Goal: Task Accomplishment & Management: Use online tool/utility

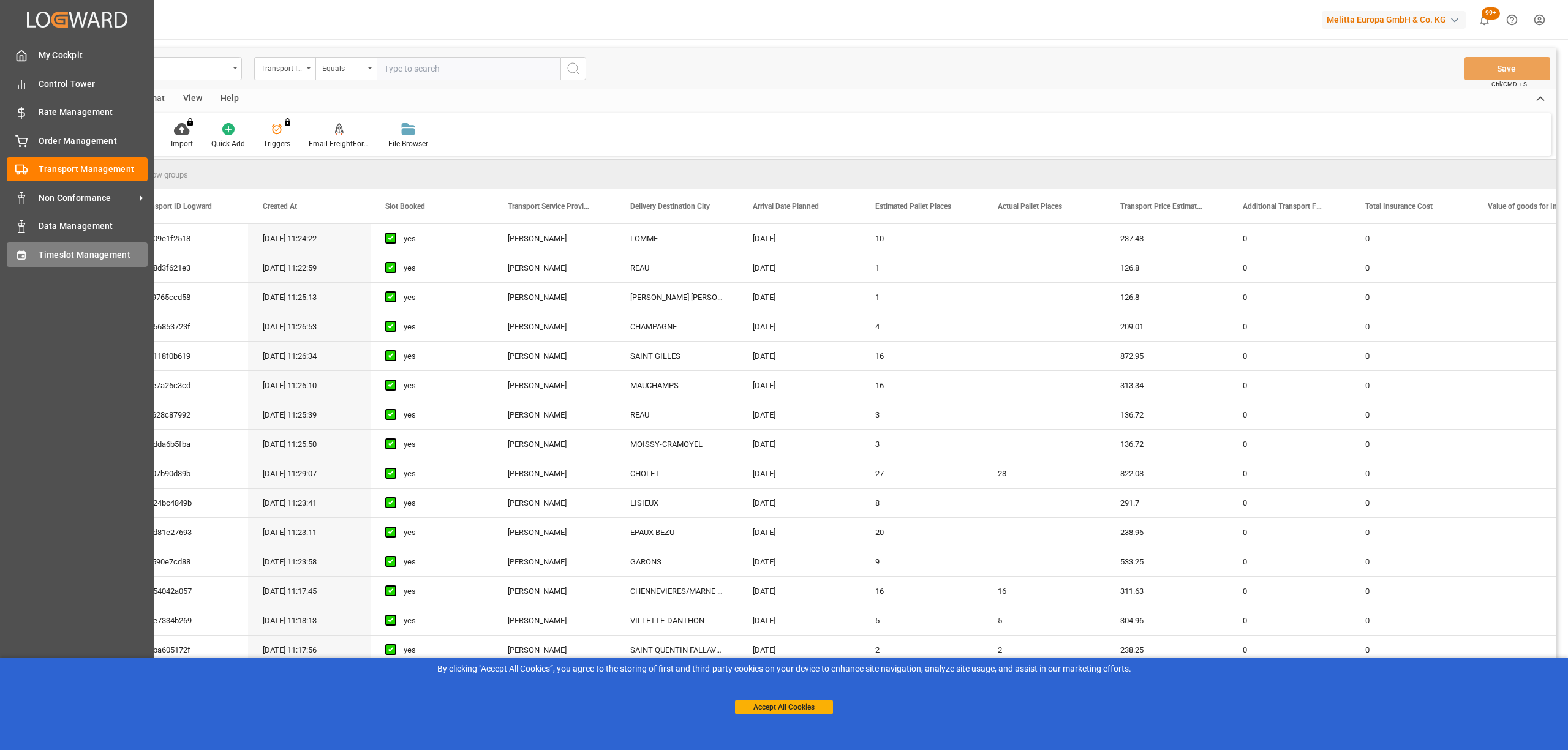
click at [25, 258] on icon at bounding box center [21, 255] width 12 height 12
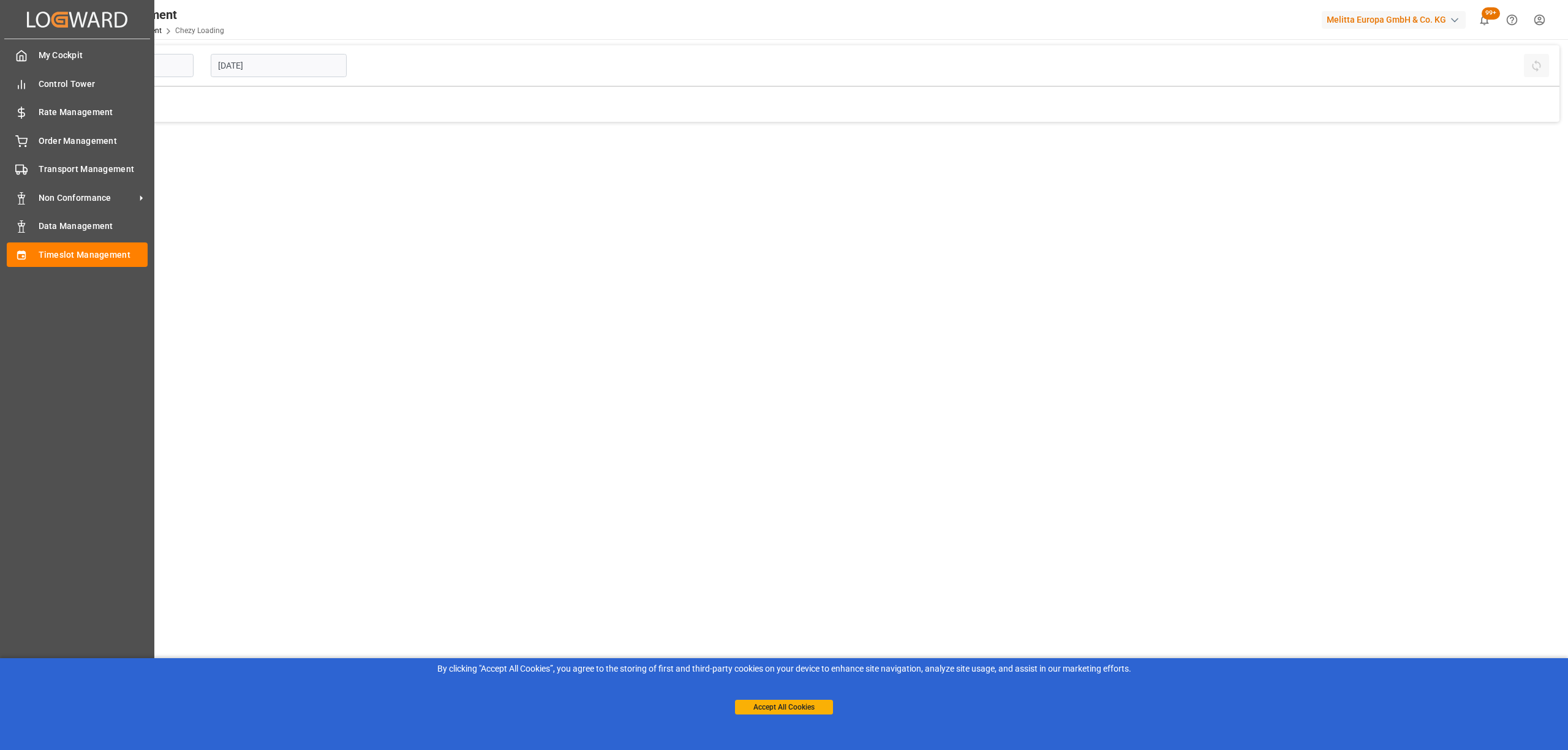
type input "Chezy Loading"
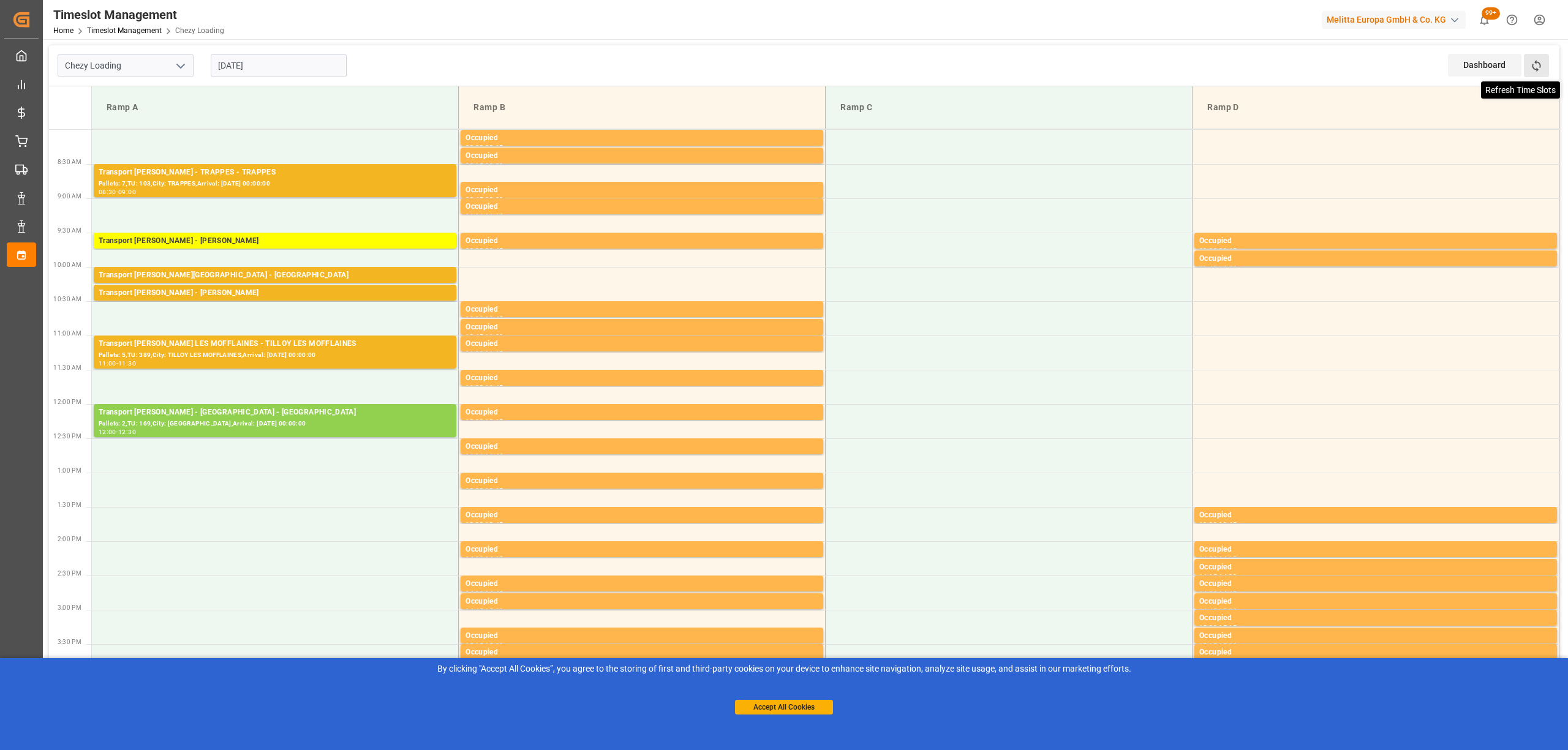
click at [1541, 62] on icon at bounding box center [1536, 66] width 13 height 13
click at [1541, 68] on icon at bounding box center [1536, 66] width 13 height 13
click at [1530, 75] on button "Refresh Time Slots" at bounding box center [1536, 65] width 25 height 23
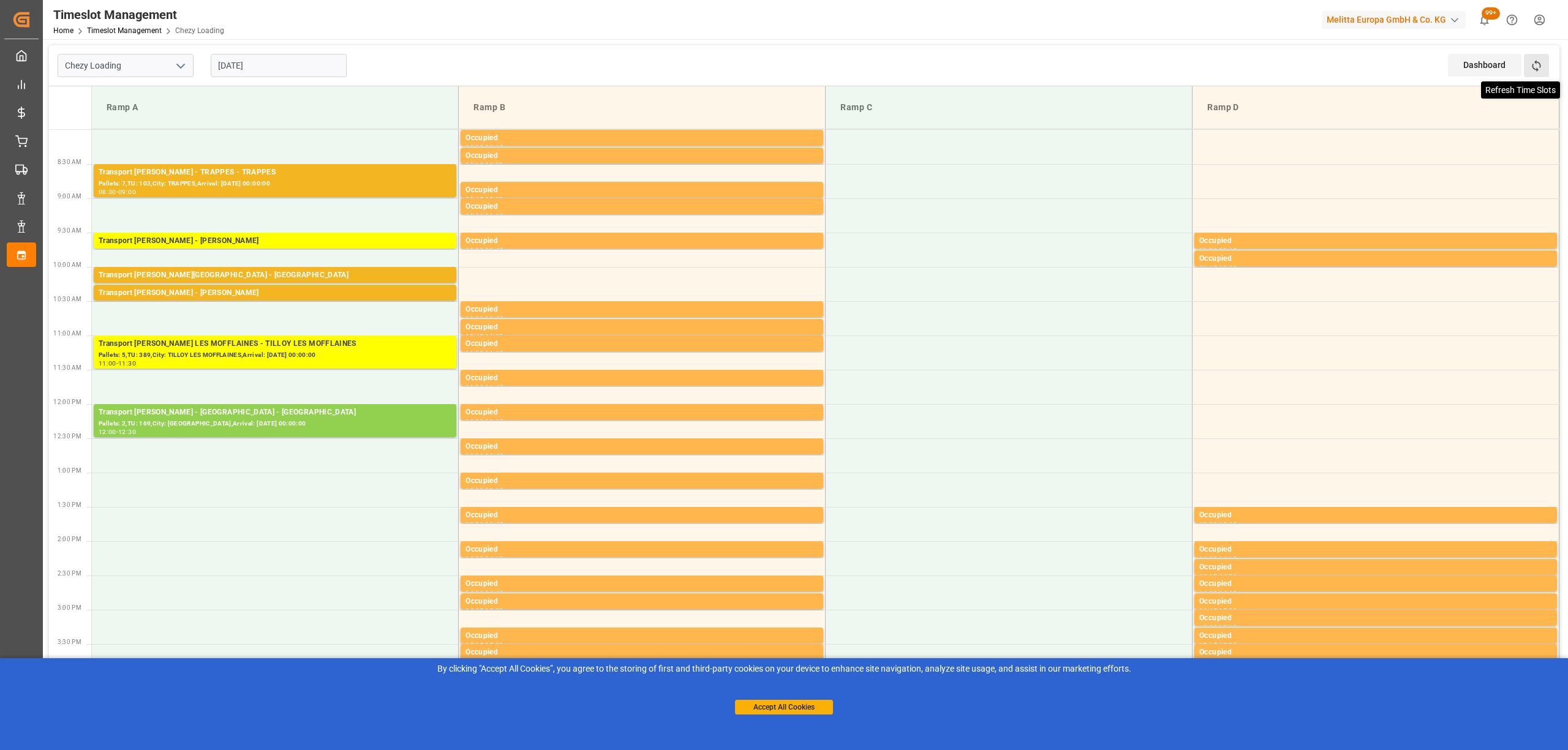
click at [1541, 64] on icon at bounding box center [1536, 66] width 13 height 13
click at [806, 706] on button "Accept All Cookies" at bounding box center [784, 707] width 98 height 15
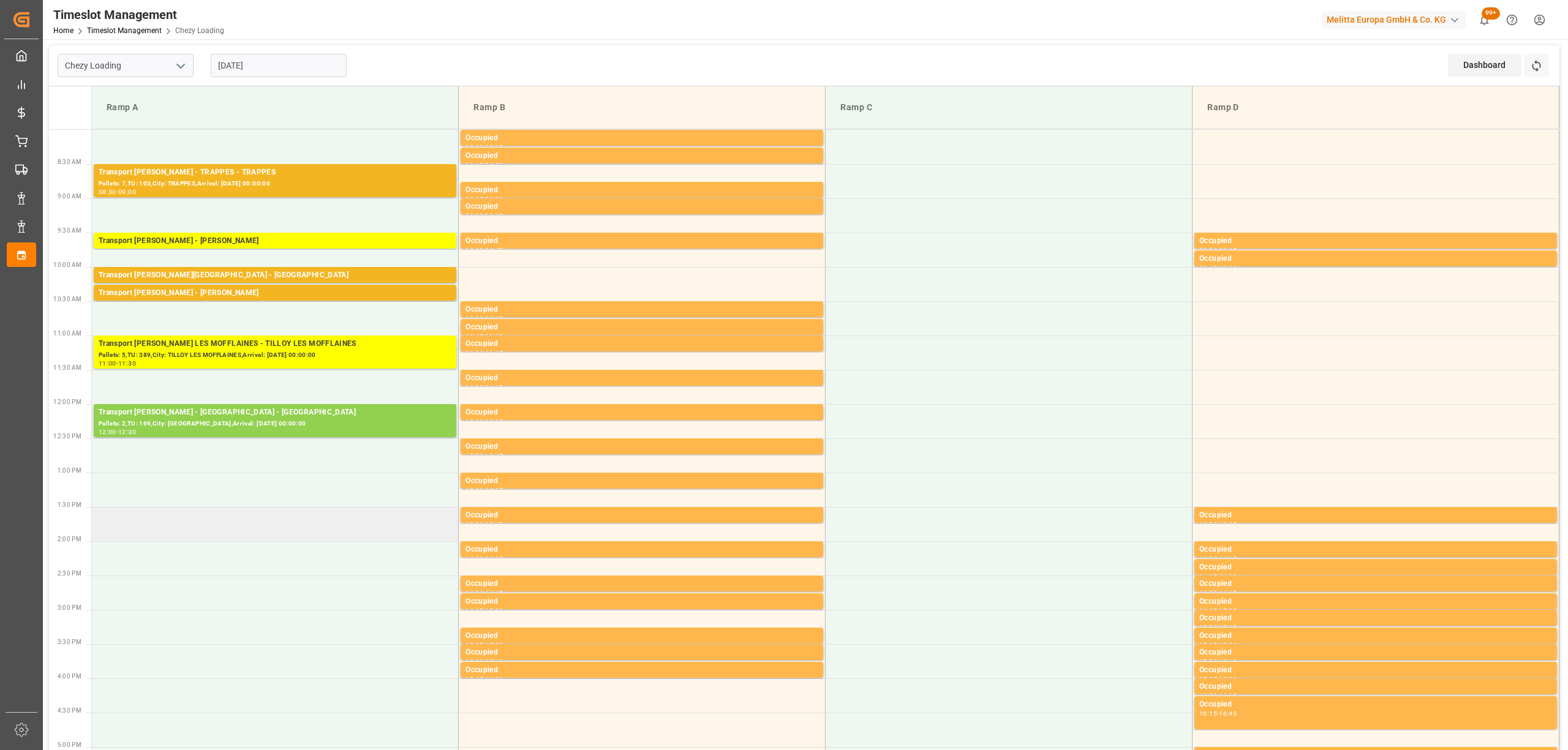
click at [341, 530] on td at bounding box center [275, 524] width 367 height 34
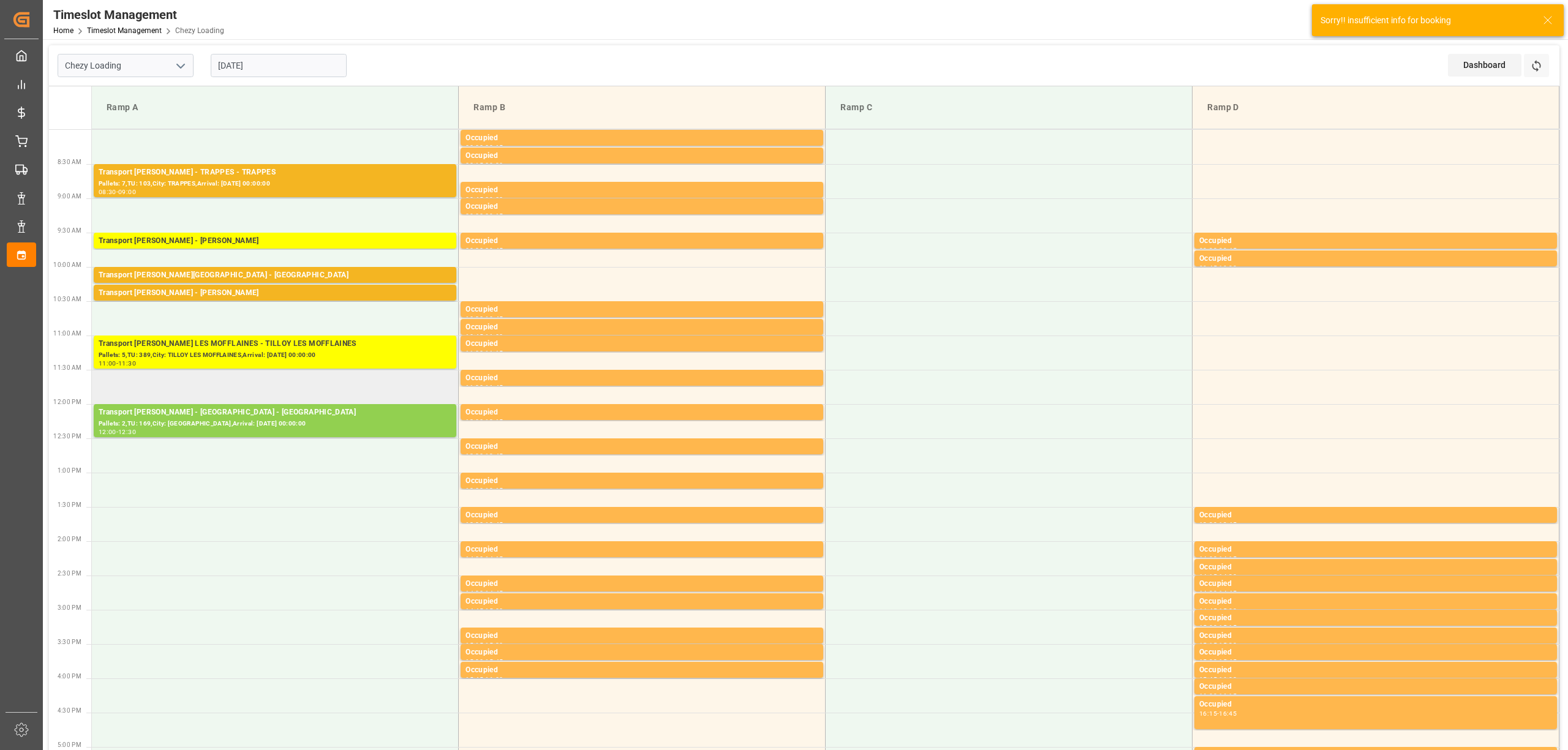
click at [303, 397] on td at bounding box center [275, 386] width 367 height 34
click at [1547, 62] on button "Refresh Time Slots" at bounding box center [1536, 65] width 25 height 23
